Goal: Check status: Check status

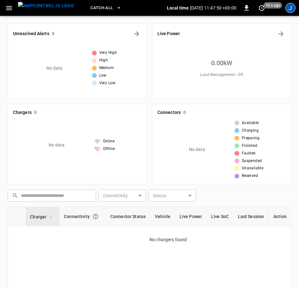
click at [292, 7] on div "J" at bounding box center [291, 8] width 10 height 10
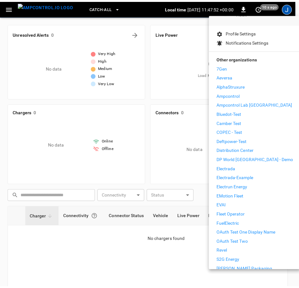
scroll to position [118, 0]
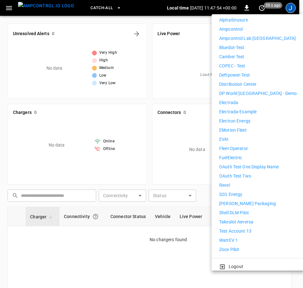
click at [243, 232] on div "7Gen Aeversa AlphaStruxure Ampcontrol Ampcontrol Lab [GEOGRAPHIC_DATA] Bluedot-…" at bounding box center [258, 125] width 78 height 254
click at [243, 237] on li "WattEV 1" at bounding box center [258, 240] width 78 height 7
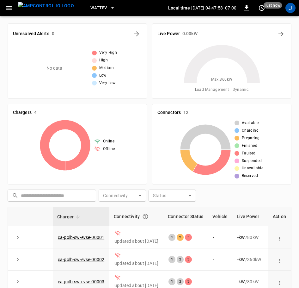
click at [110, 6] on icon "button" at bounding box center [113, 8] width 6 height 6
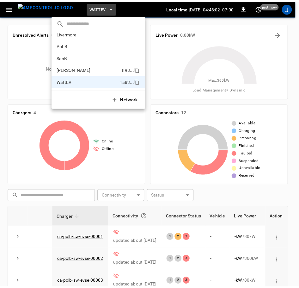
scroll to position [22, 0]
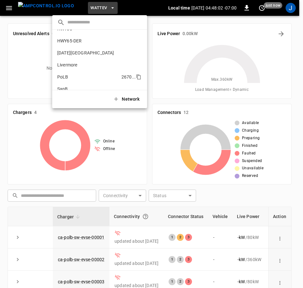
click at [84, 79] on li "PoLB 2670 ..." at bounding box center [99, 77] width 95 height 12
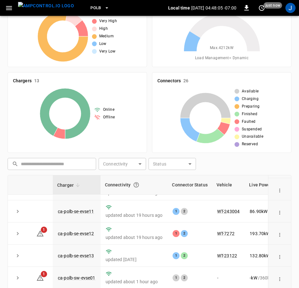
scroll to position [63, 0]
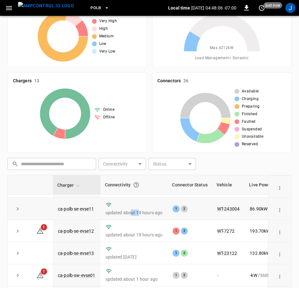
drag, startPoint x: 130, startPoint y: 216, endPoint x: 143, endPoint y: 216, distance: 13.0
click at [141, 215] on p "updated about 19 hours ago" at bounding box center [134, 213] width 57 height 6
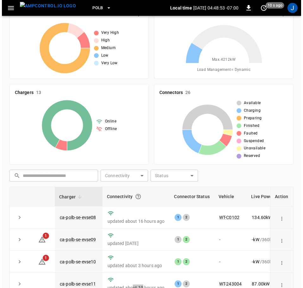
scroll to position [0, 0]
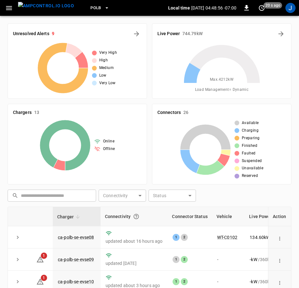
drag, startPoint x: 28, startPoint y: 9, endPoint x: 35, endPoint y: 23, distance: 15.6
click at [28, 9] on img "menu" at bounding box center [46, 6] width 56 height 8
click at [289, 6] on div "J" at bounding box center [291, 8] width 10 height 10
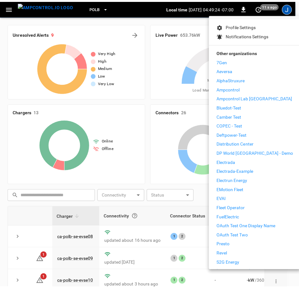
scroll to position [63, 0]
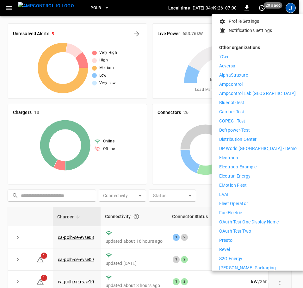
click at [251, 200] on li "Fleet Operator" at bounding box center [258, 203] width 78 height 7
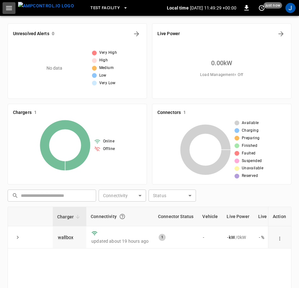
click at [10, 9] on icon "button" at bounding box center [9, 8] width 6 height 4
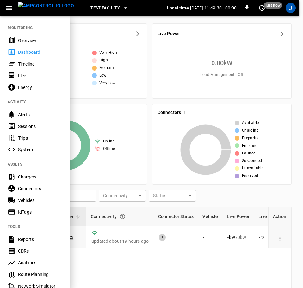
click at [37, 65] on div "Timeline" at bounding box center [40, 64] width 44 height 6
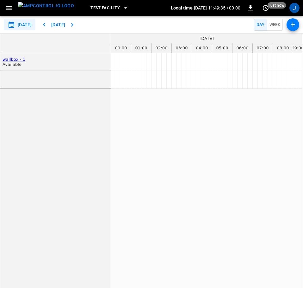
click at [122, 6] on icon "button" at bounding box center [125, 8] width 6 height 6
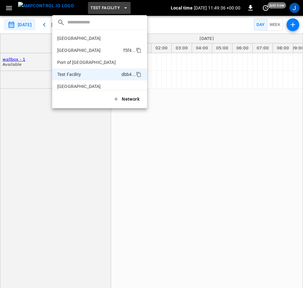
scroll to position [5, 0]
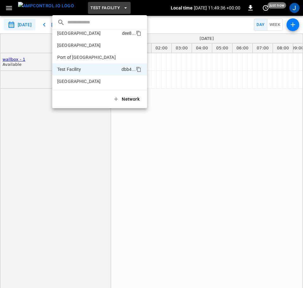
click at [86, 32] on p "Frankfurt Depot" at bounding box center [79, 33] width 44 height 6
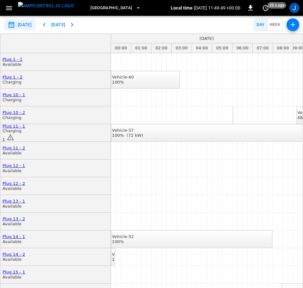
scroll to position [0, 0]
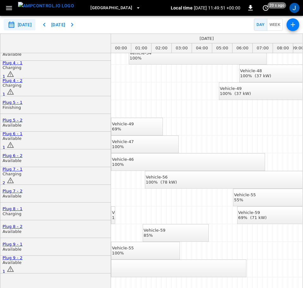
drag, startPoint x: 170, startPoint y: 199, endPoint x: 210, endPoint y: 201, distance: 40.6
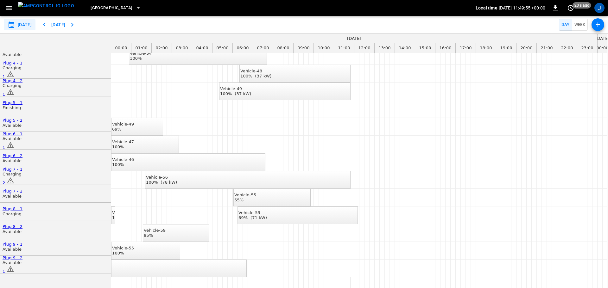
drag, startPoint x: 348, startPoint y: 135, endPoint x: 428, endPoint y: 136, distance: 80.4
drag, startPoint x: 409, startPoint y: 136, endPoint x: 374, endPoint y: 135, distance: 34.8
click at [110, 4] on button "Frankfurt Depot" at bounding box center [115, 8] width 55 height 12
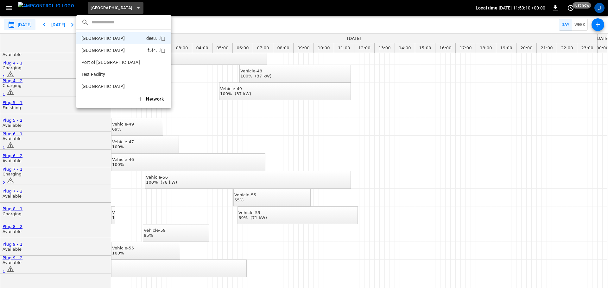
click at [115, 53] on p "[GEOGRAPHIC_DATA]" at bounding box center [103, 50] width 44 height 6
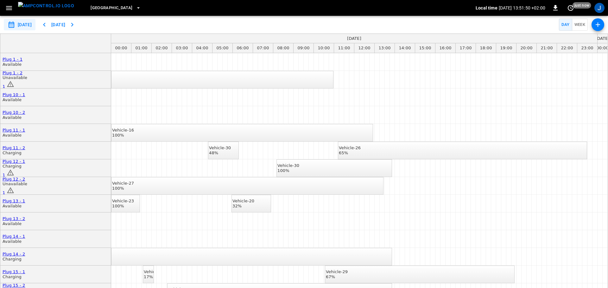
scroll to position [190, 0]
